Goal: Task Accomplishment & Management: Manage account settings

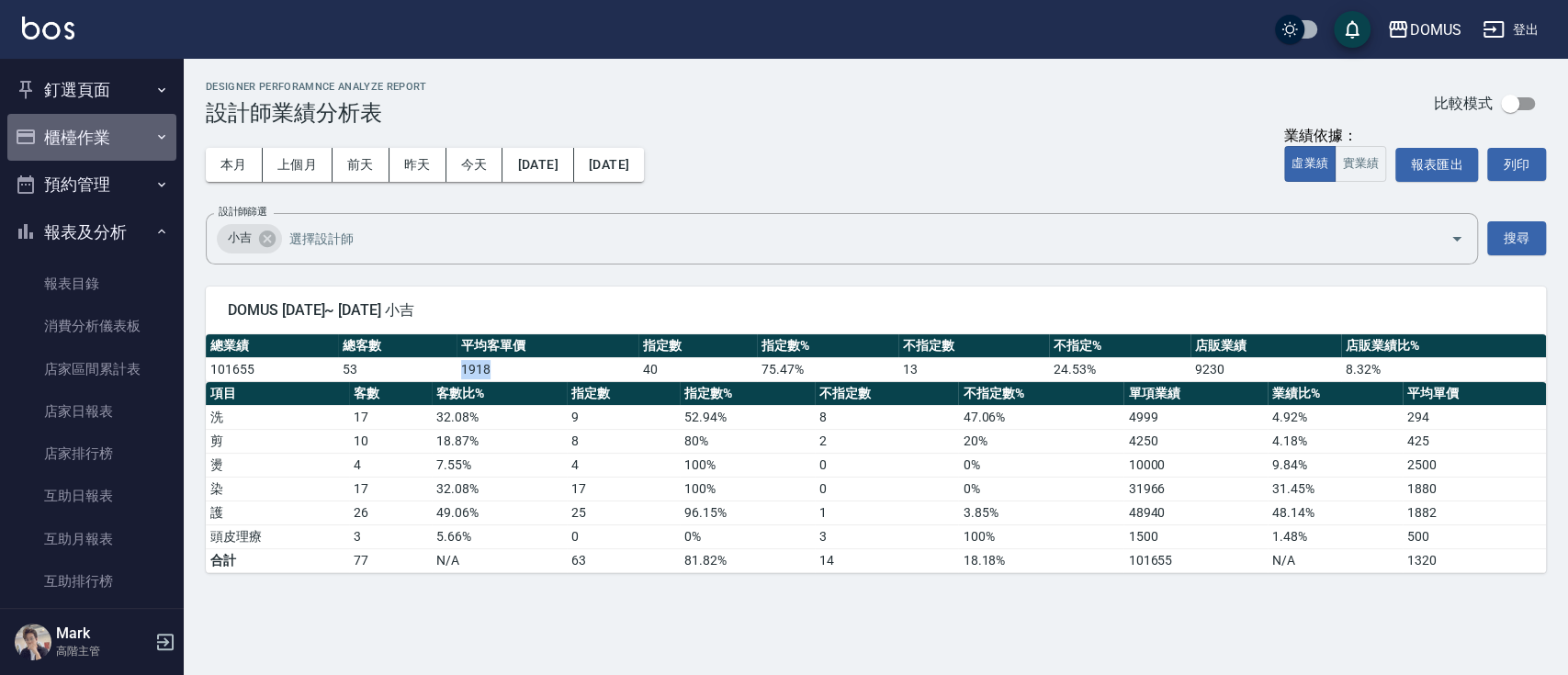
click at [110, 142] on button "櫃檯作業" at bounding box center [92, 137] width 169 height 47
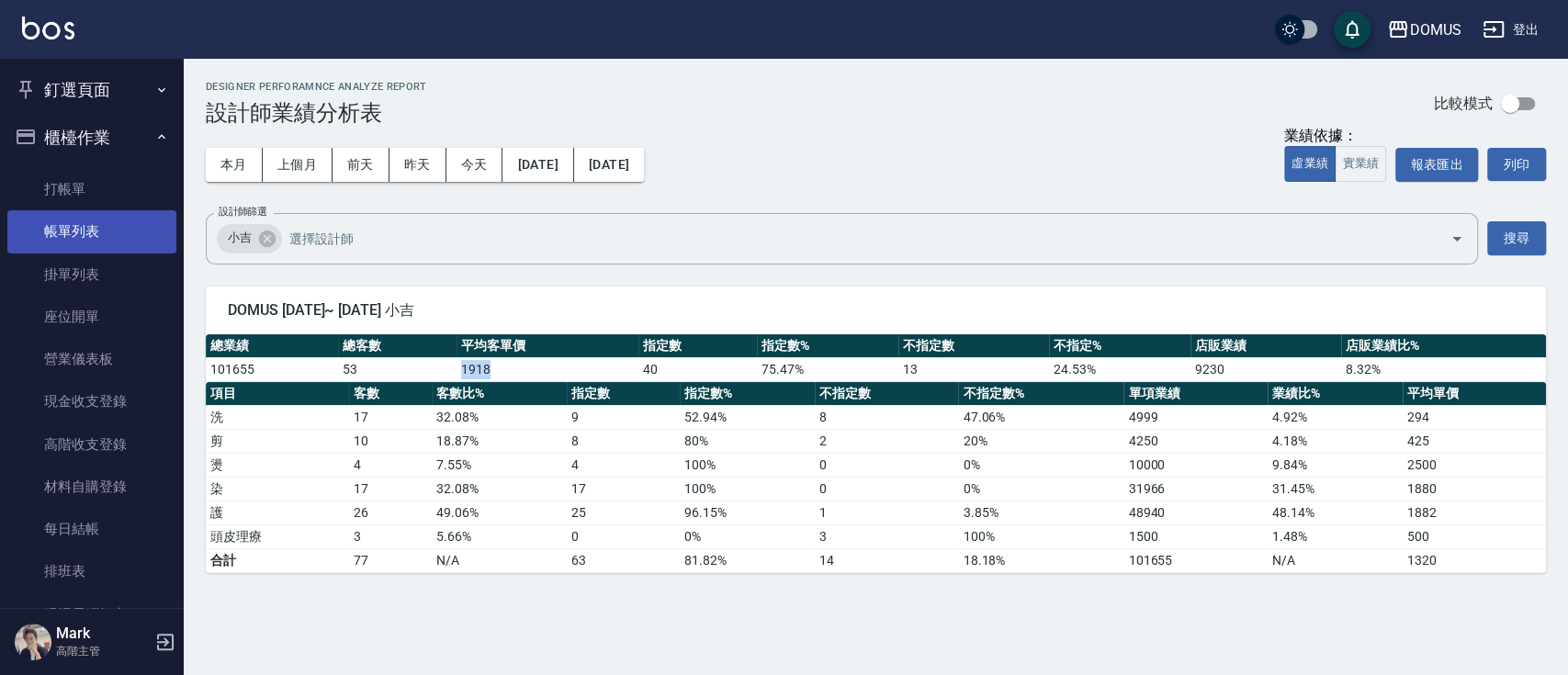
click at [90, 239] on link "帳單列表" at bounding box center [92, 231] width 169 height 42
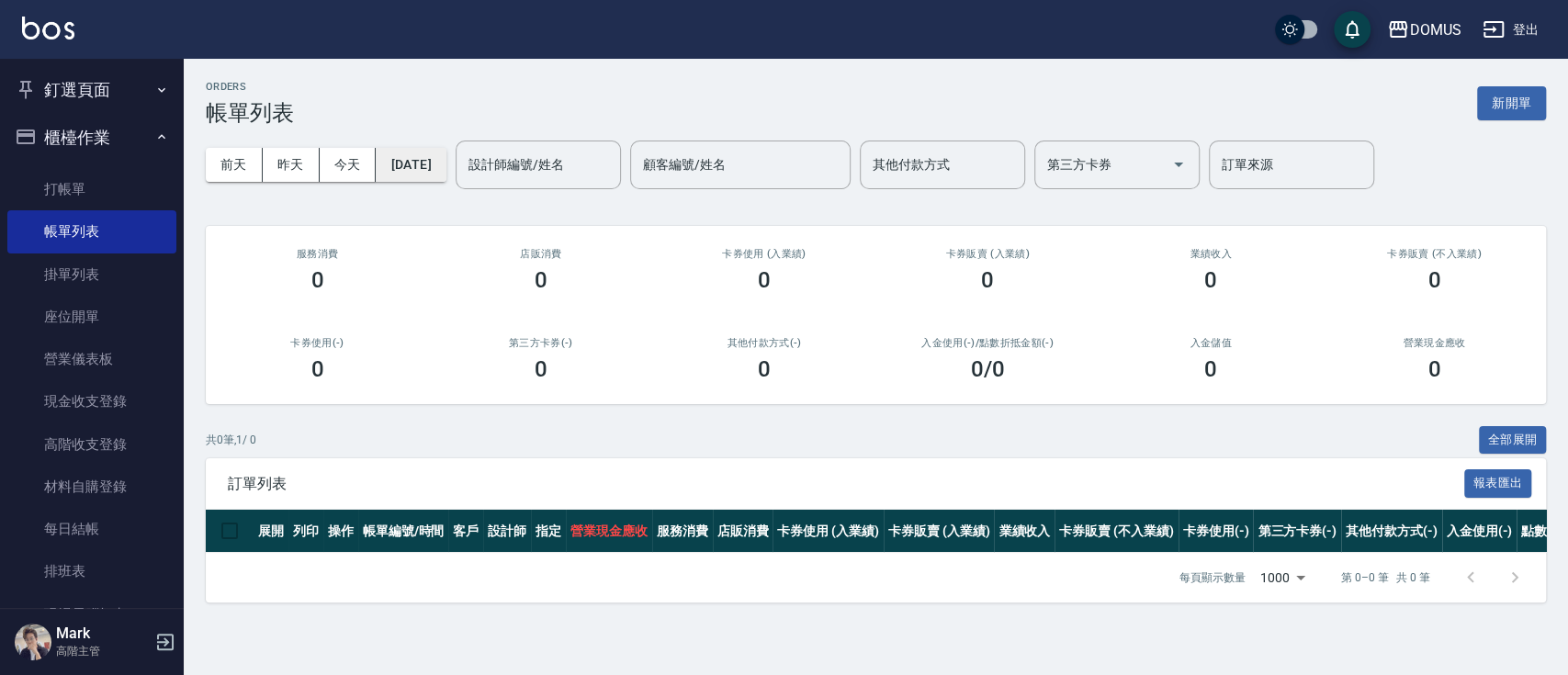
click at [446, 177] on button "[DATE]" at bounding box center [411, 165] width 70 height 34
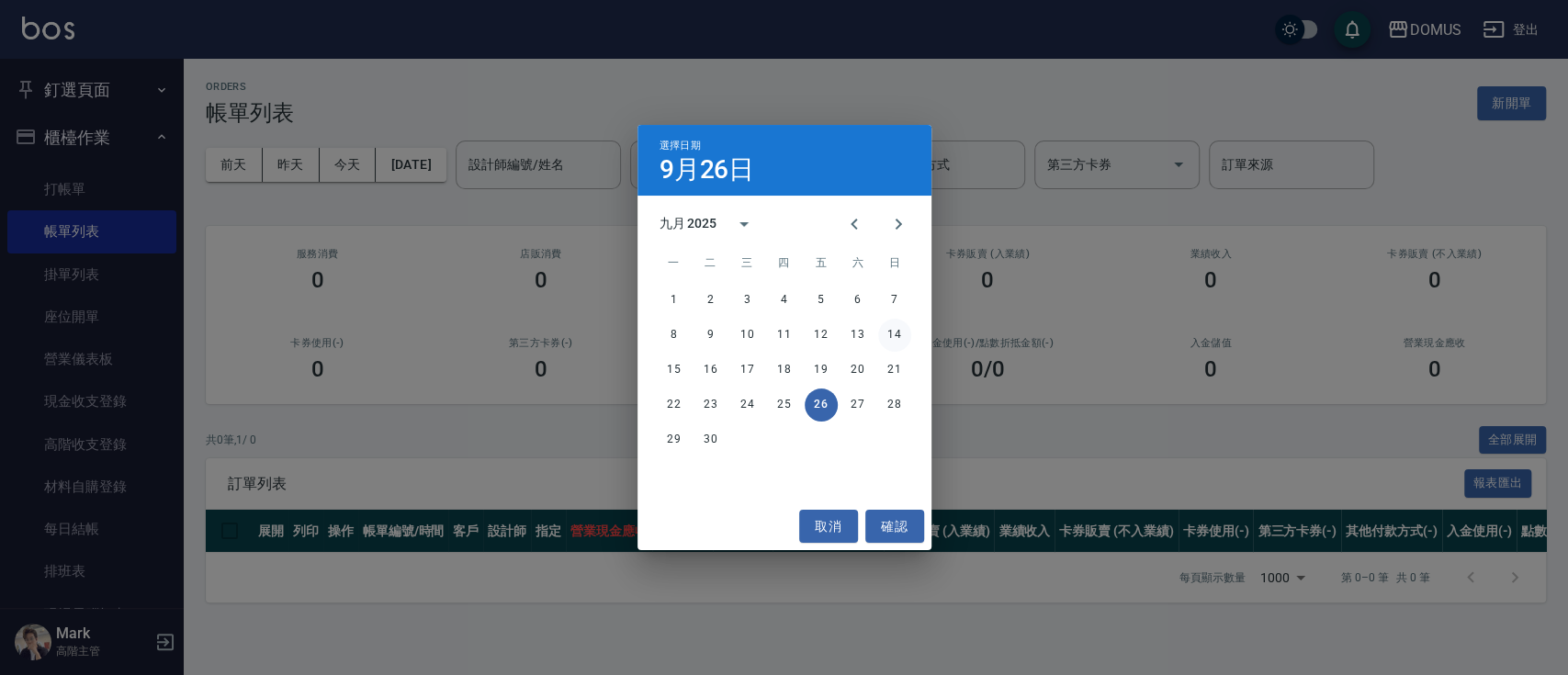
click at [904, 337] on button "14" at bounding box center [895, 335] width 34 height 34
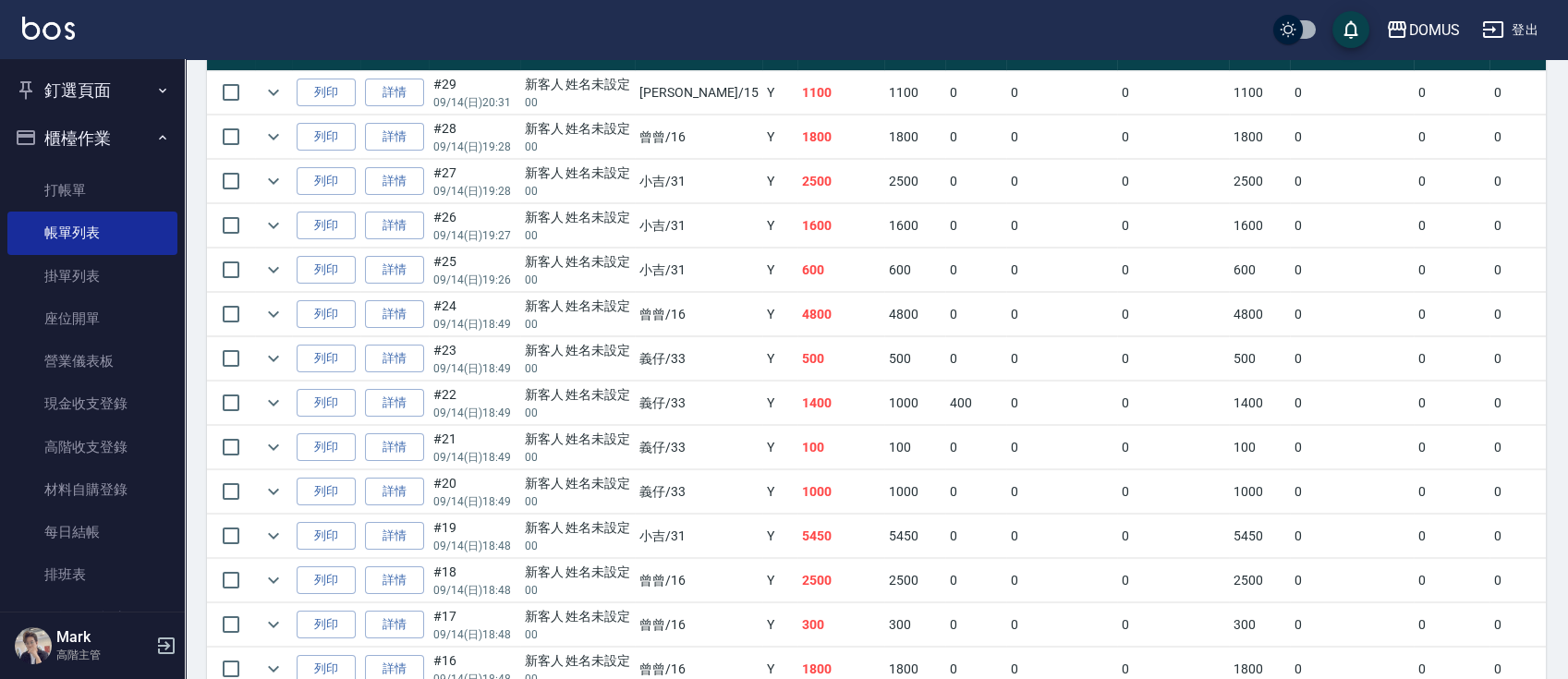
scroll to position [493, 0]
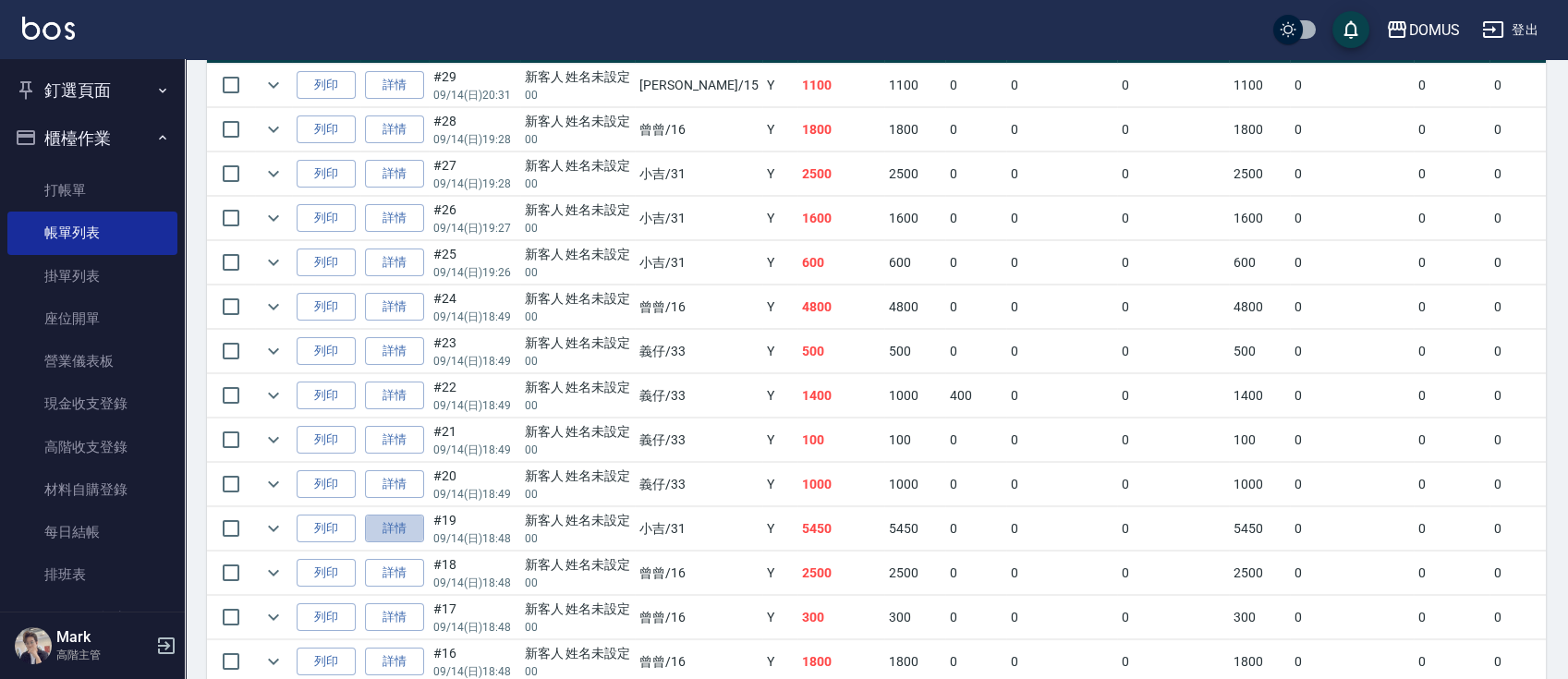
click at [398, 533] on link "詳情" at bounding box center [394, 529] width 59 height 29
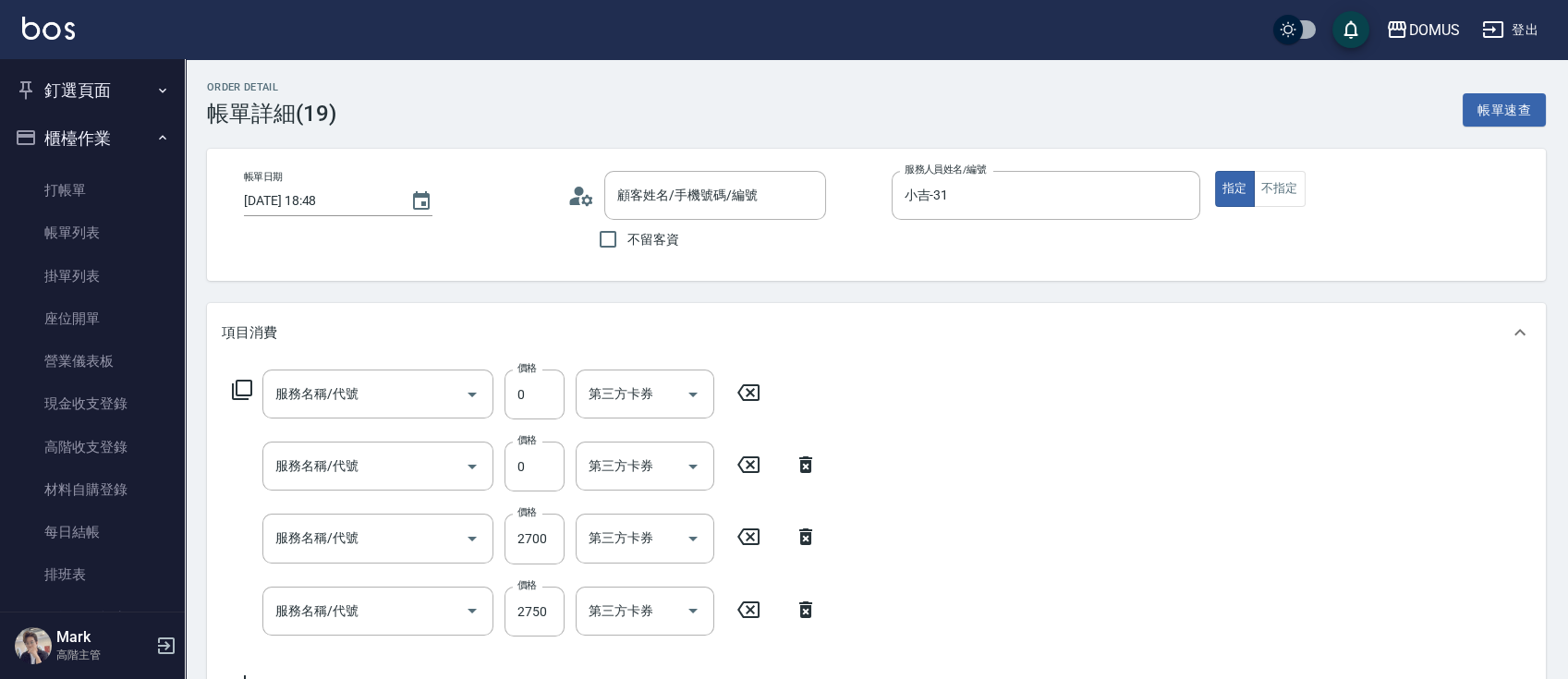
type input "[DATE] 18:48"
type input "小吉-31"
type input "540"
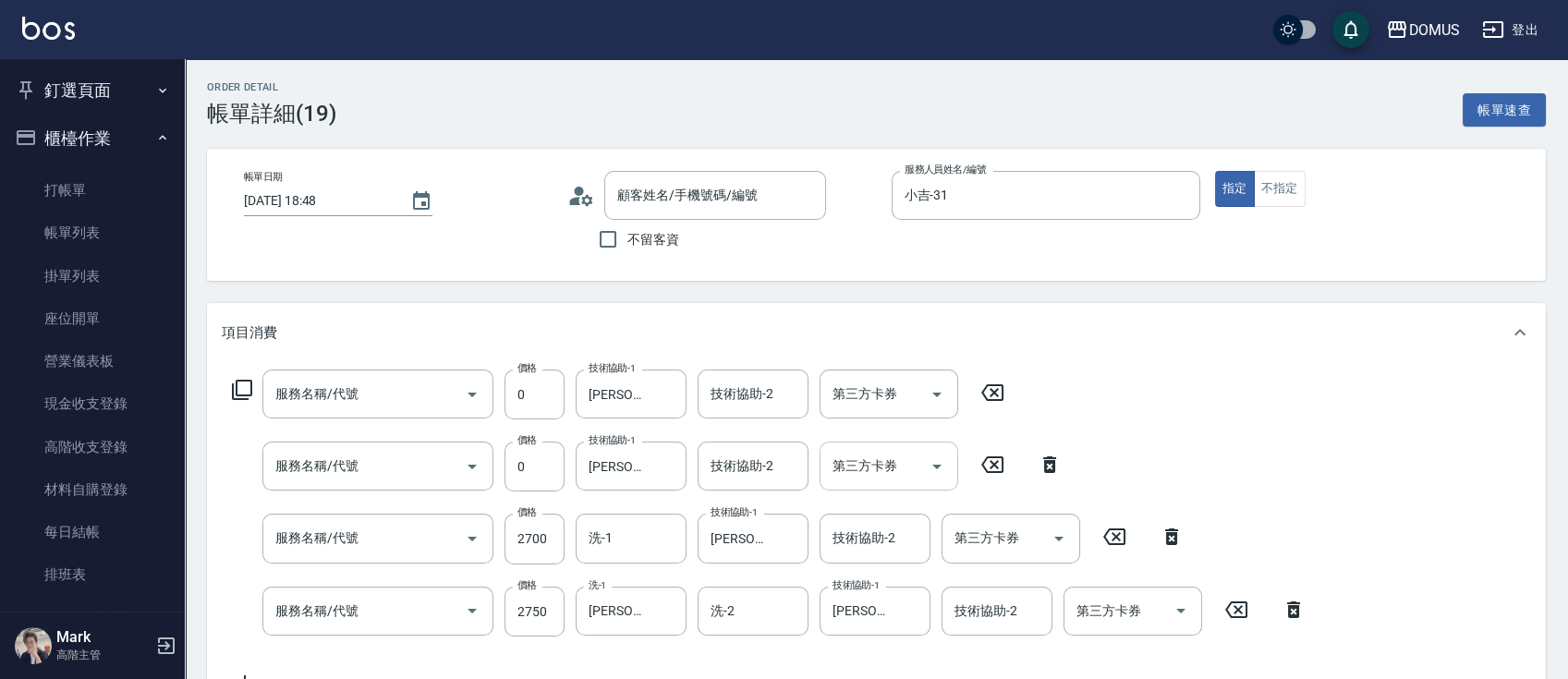
type input "漂髮(502)"
type input "京煥羽護髮中(630)"
type input "染髮(501)"
type input "新客人 姓名未設定/00/null"
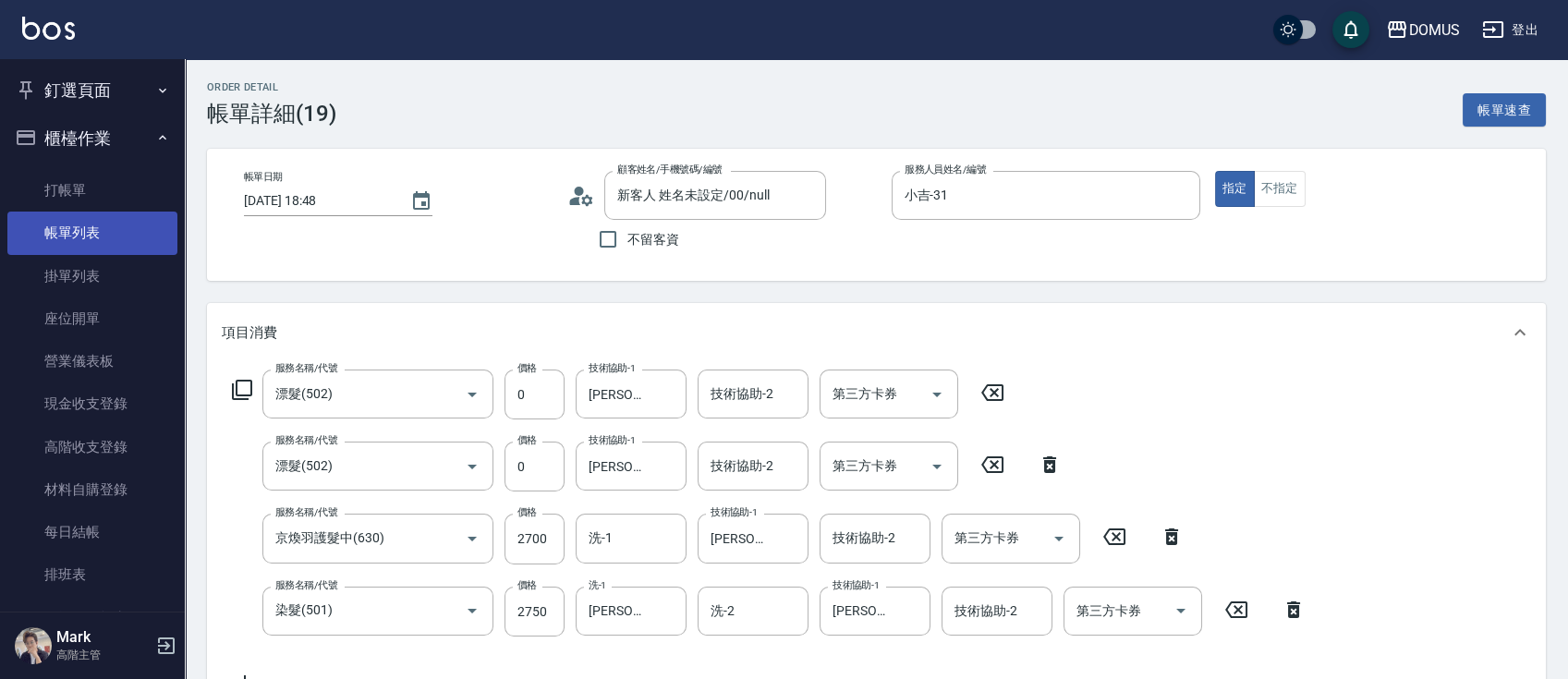
click at [95, 224] on link "帳單列表" at bounding box center [93, 232] width 170 height 42
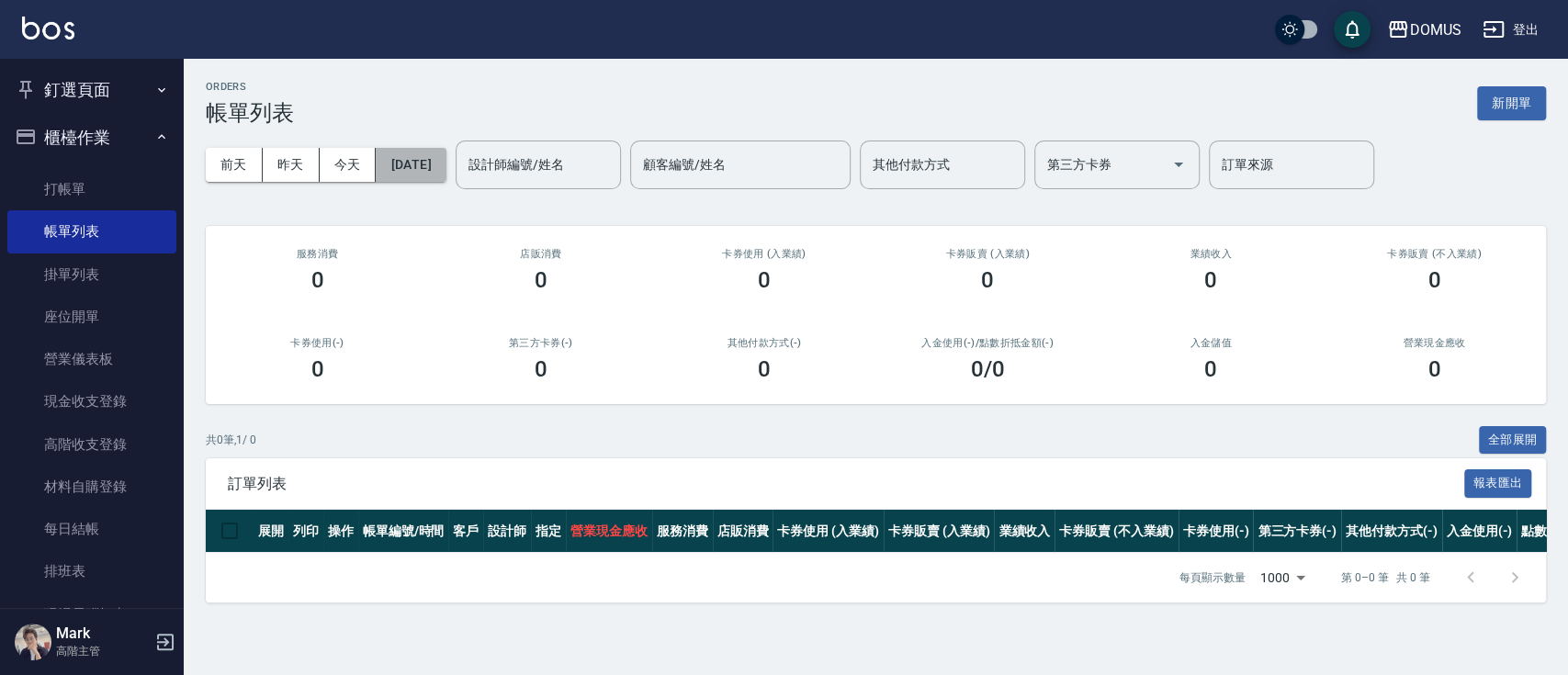
click at [389, 162] on button "[DATE]" at bounding box center [411, 165] width 70 height 34
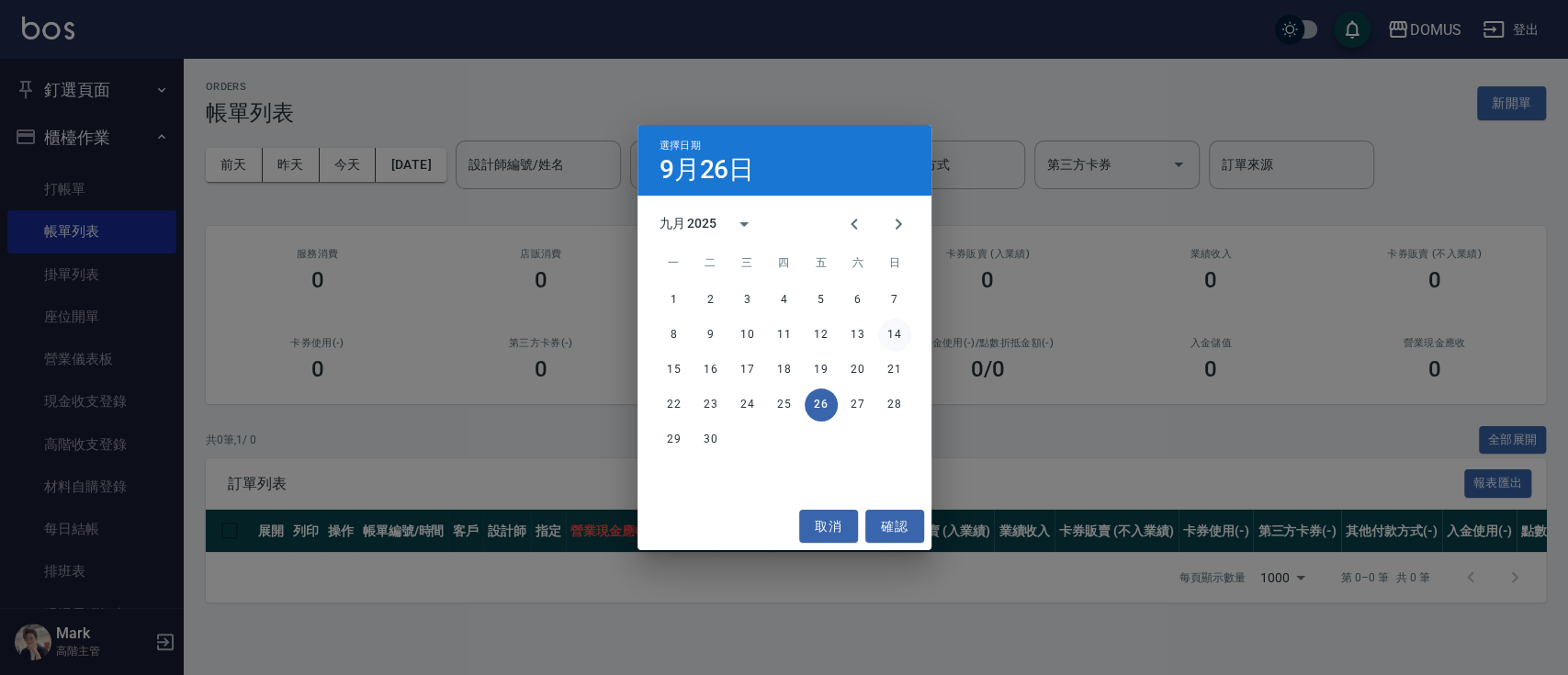
click at [895, 327] on button "14" at bounding box center [895, 335] width 34 height 34
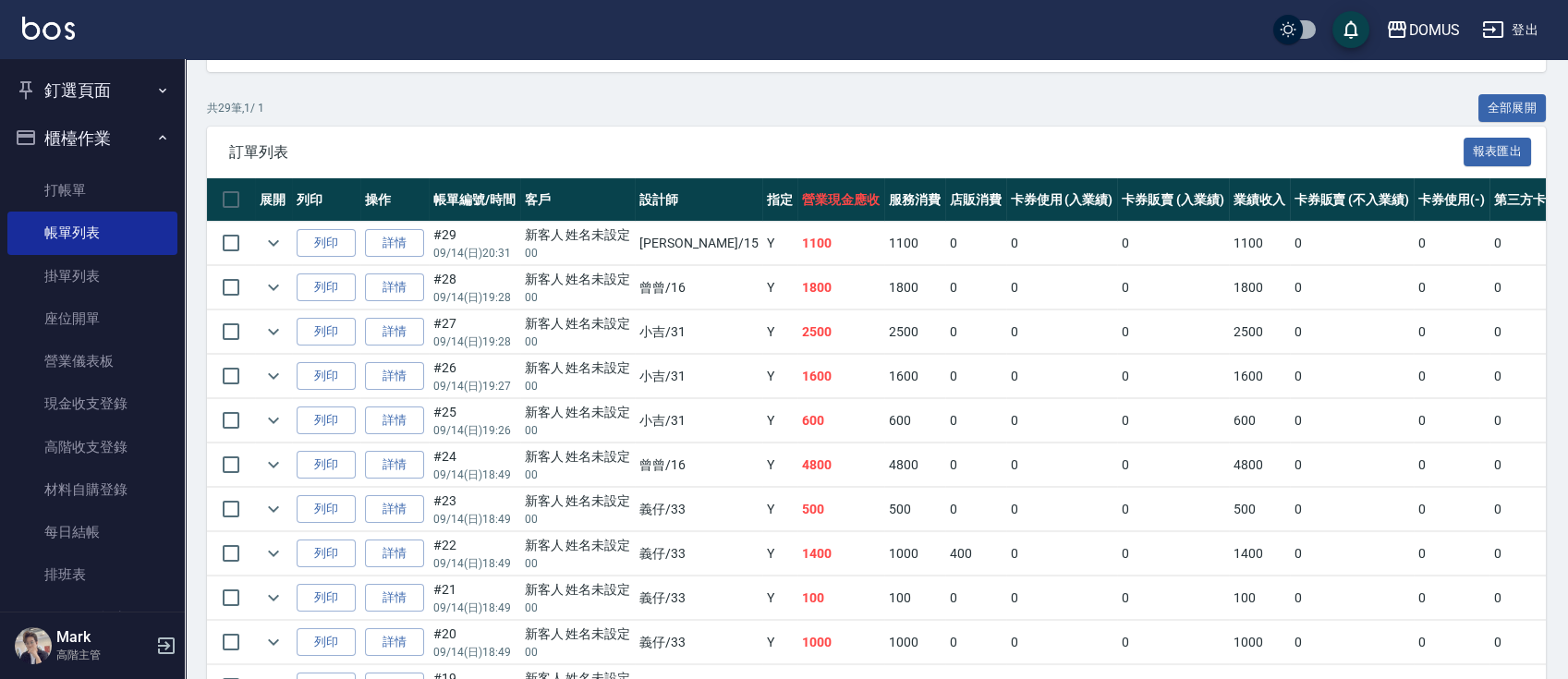
scroll to position [615, 0]
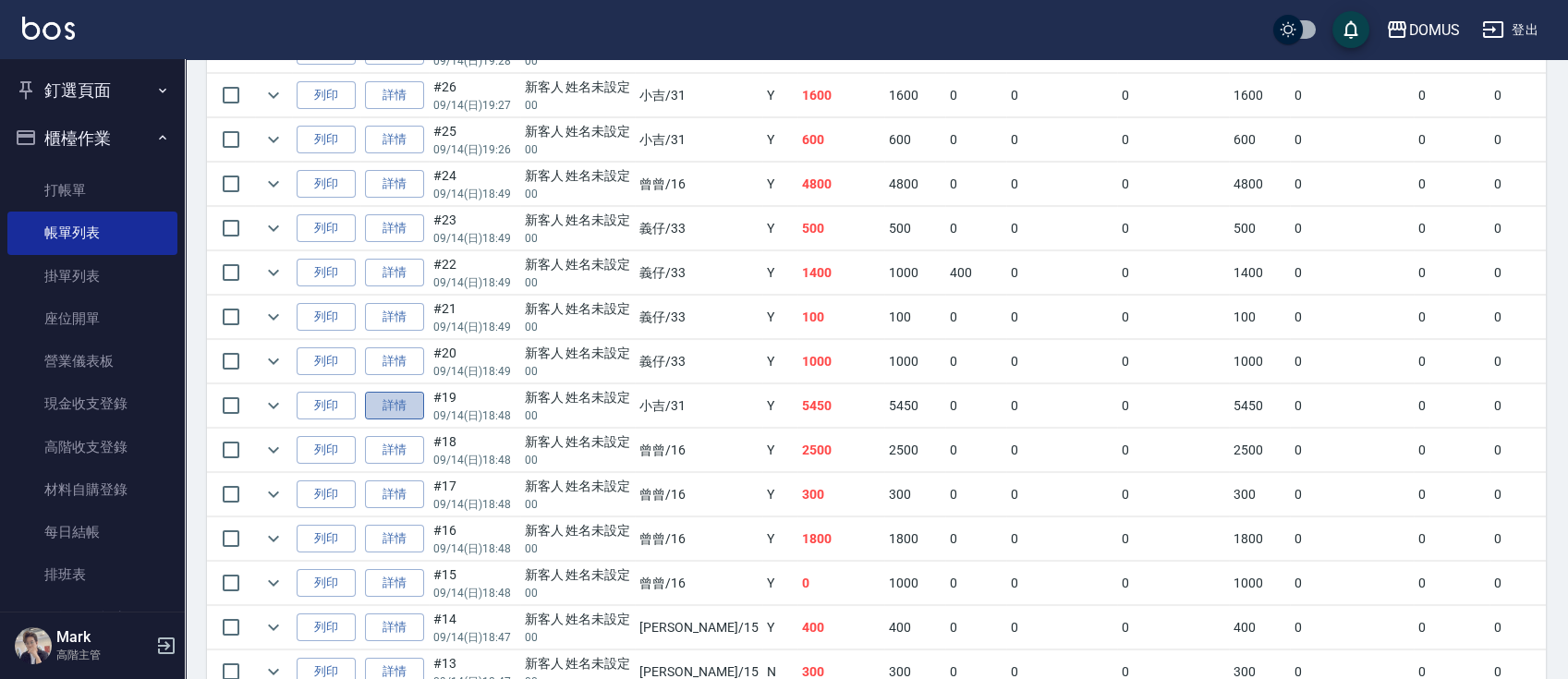
click at [414, 404] on link "詳情" at bounding box center [394, 406] width 59 height 29
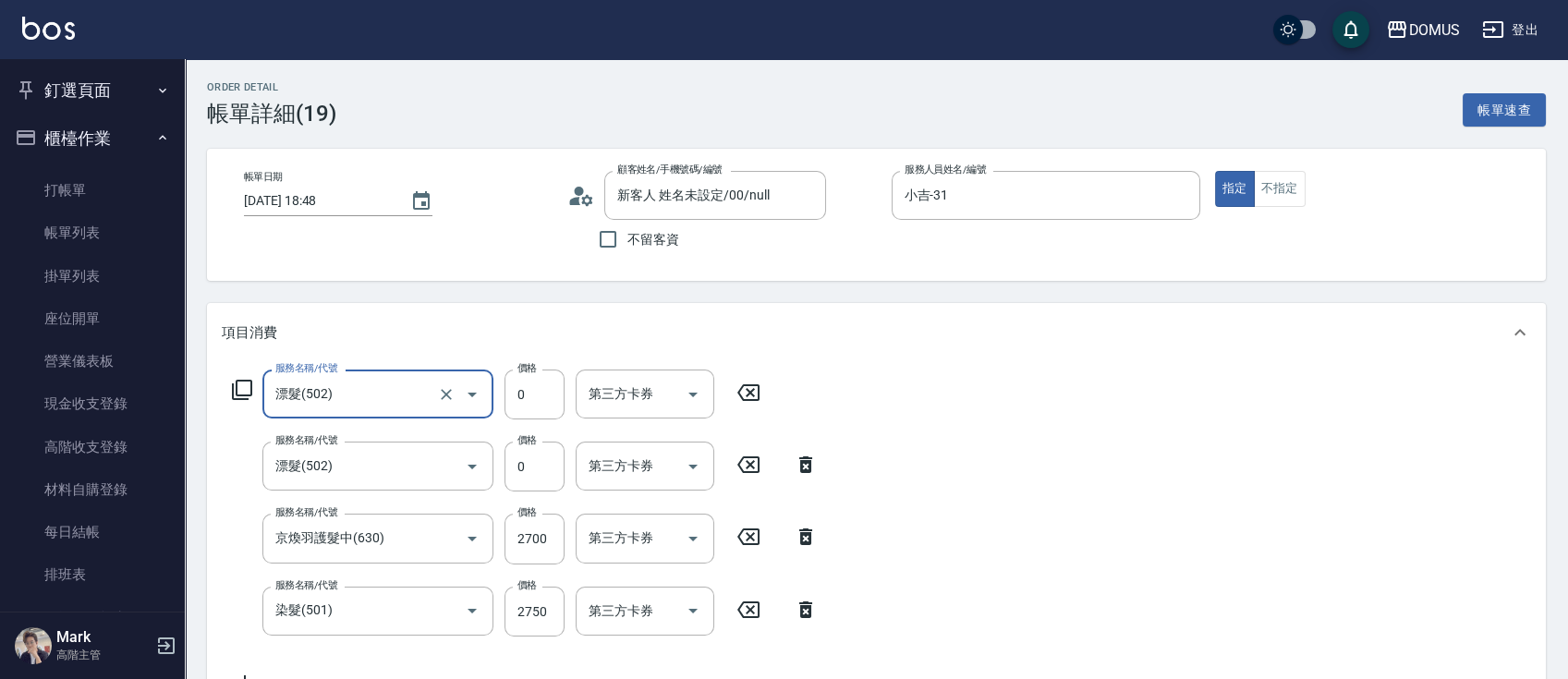
type input "新客人 姓名未設定/00/null"
type input "540"
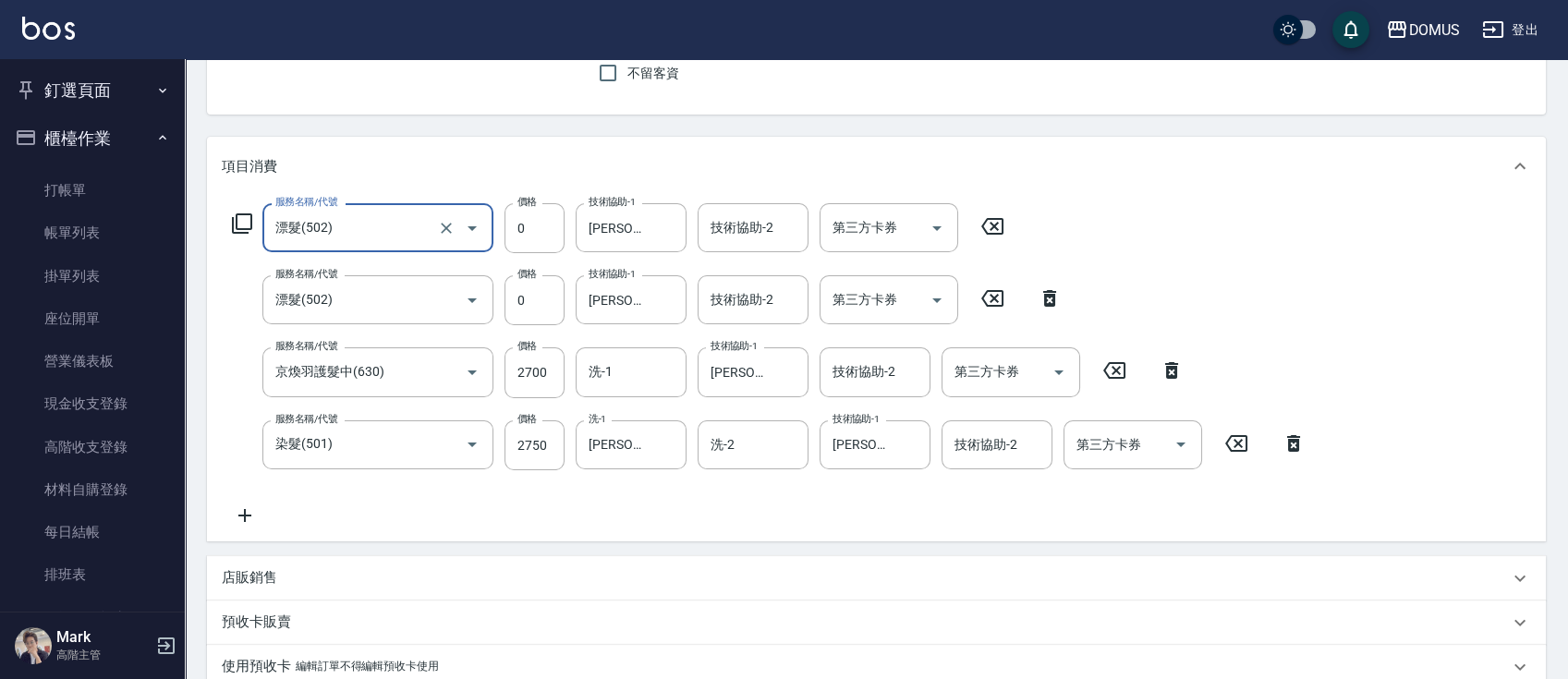
scroll to position [245, 0]
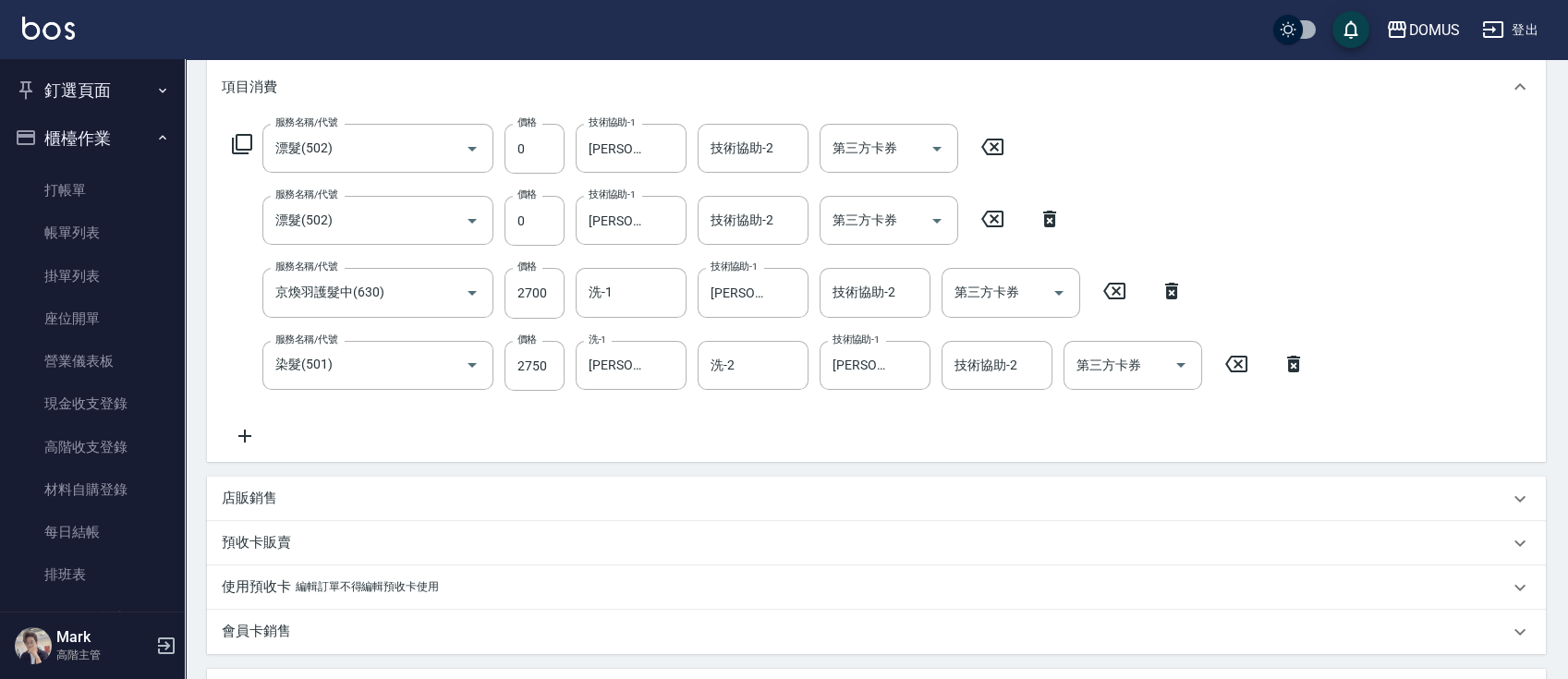
click at [824, 490] on div "店販銷售" at bounding box center [865, 498] width 1287 height 20
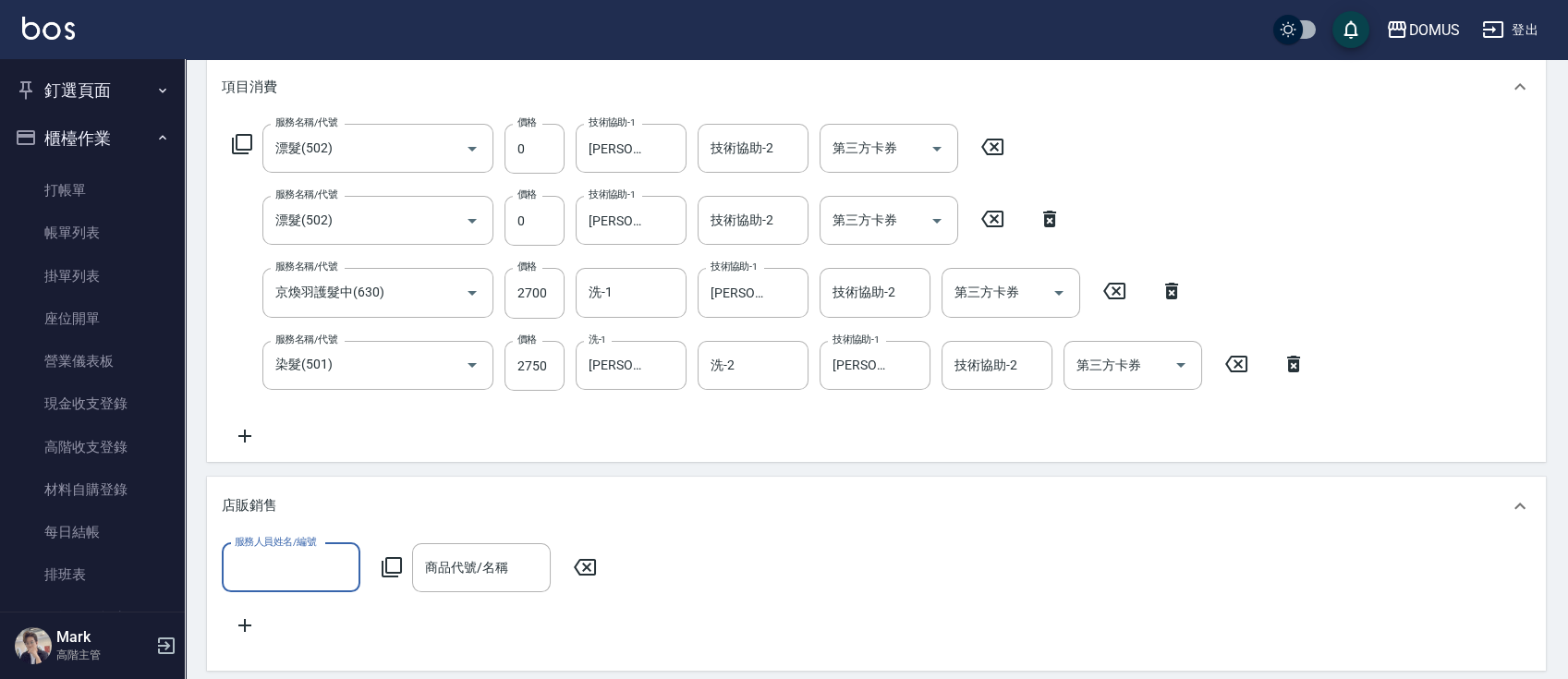
scroll to position [0, 0]
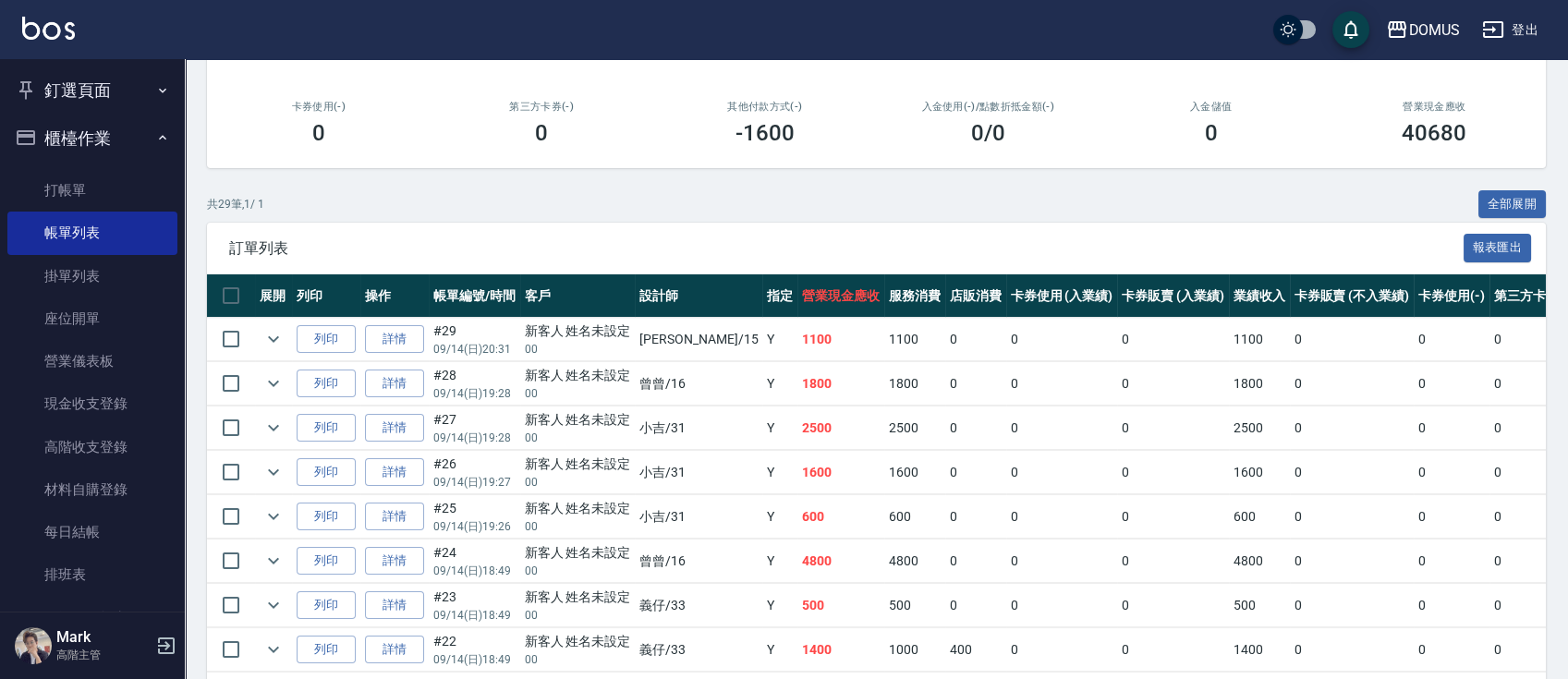
scroll to position [370, 0]
